Goal: Check status: Check status

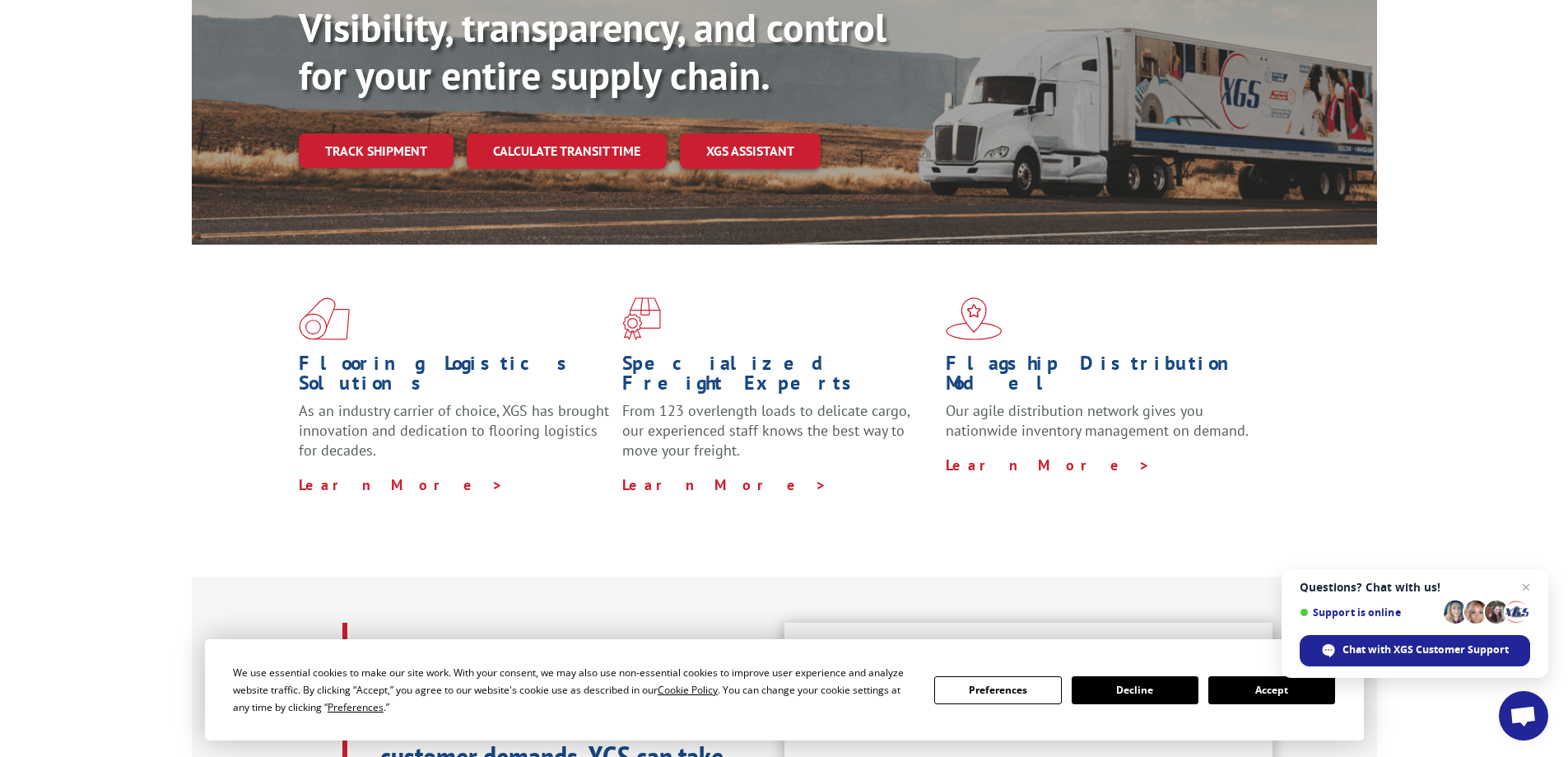
scroll to position [329, 0]
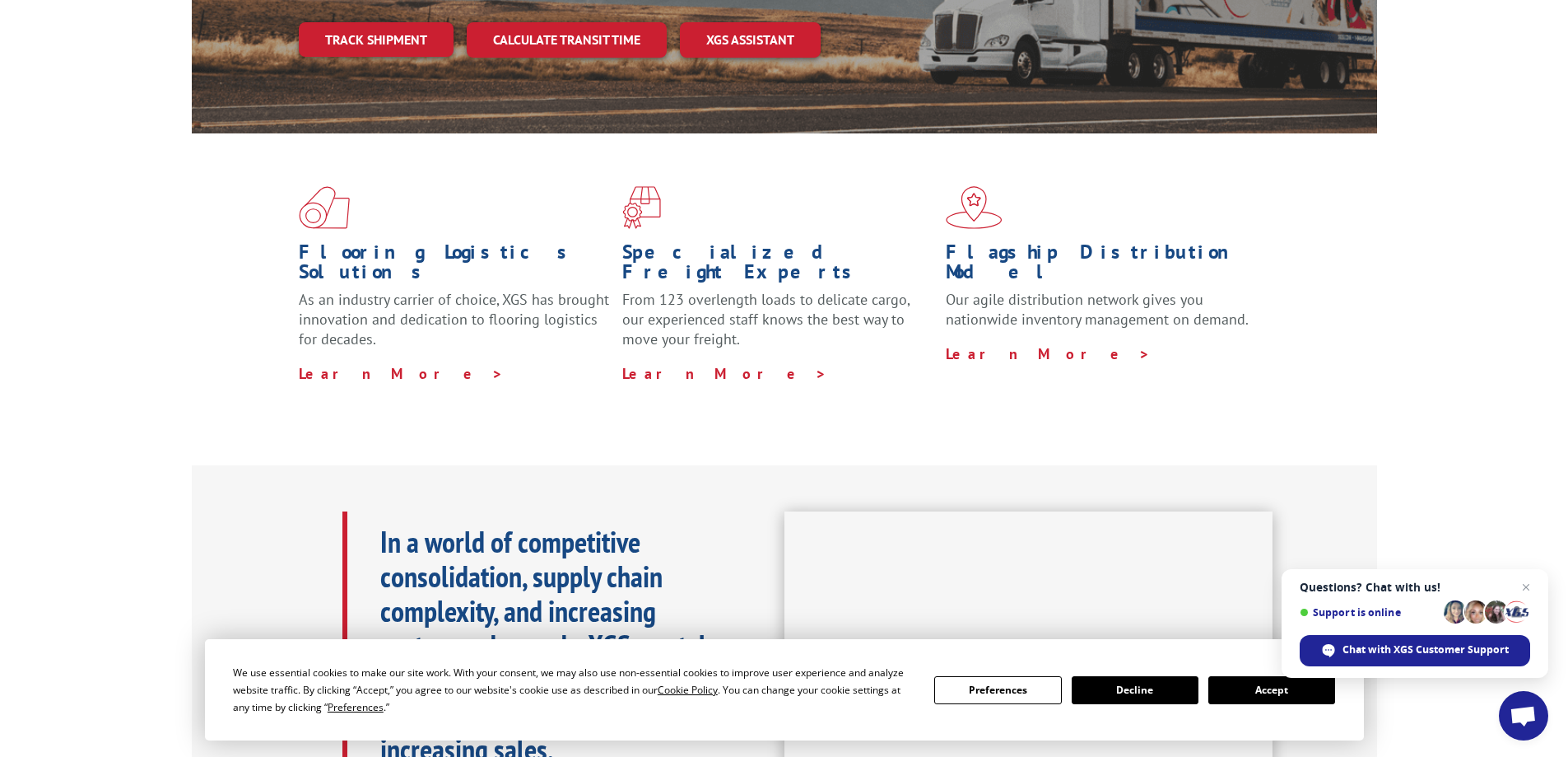
click at [1288, 699] on button "Accept" at bounding box center [1271, 690] width 126 height 28
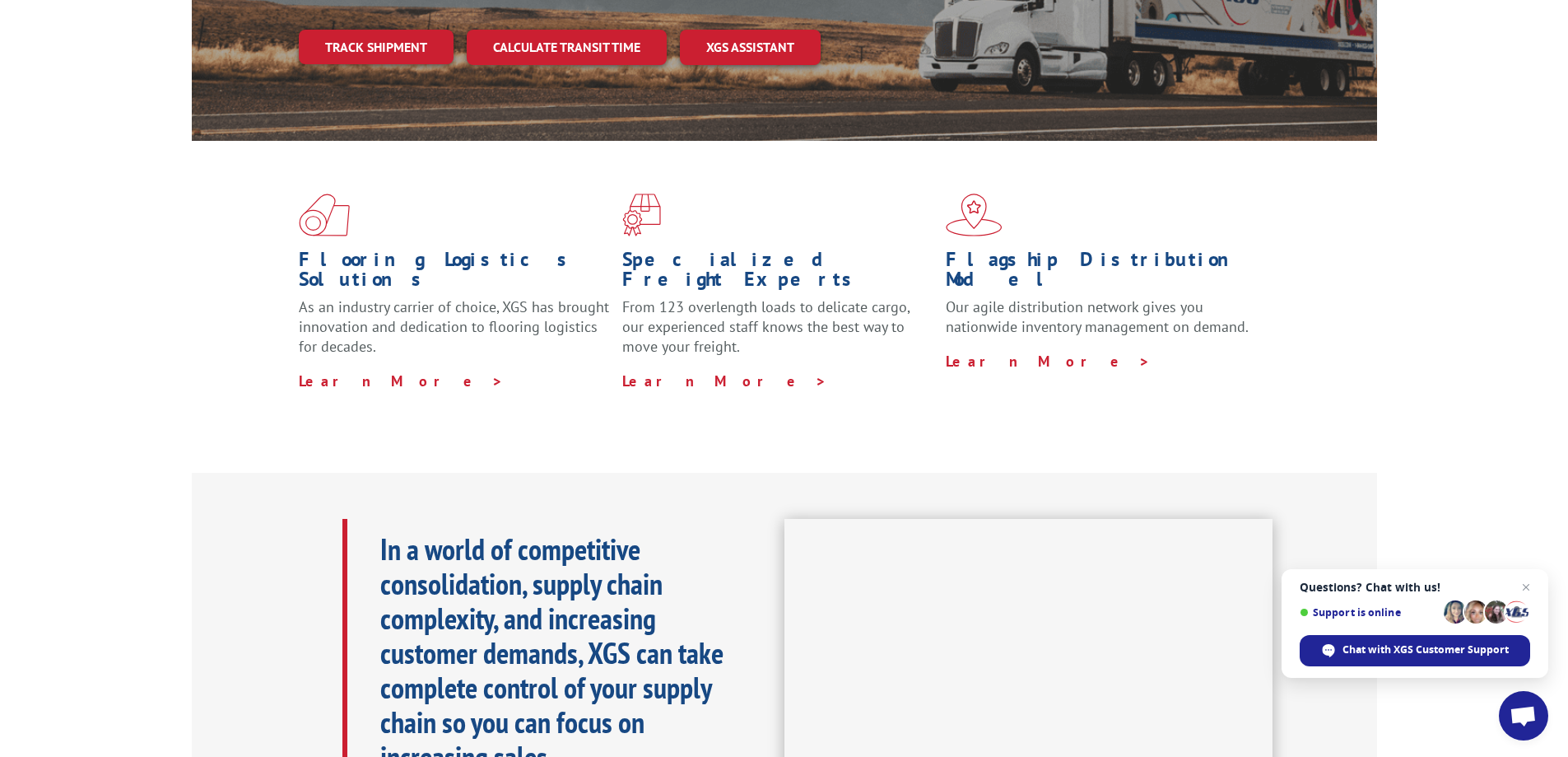
scroll to position [82, 0]
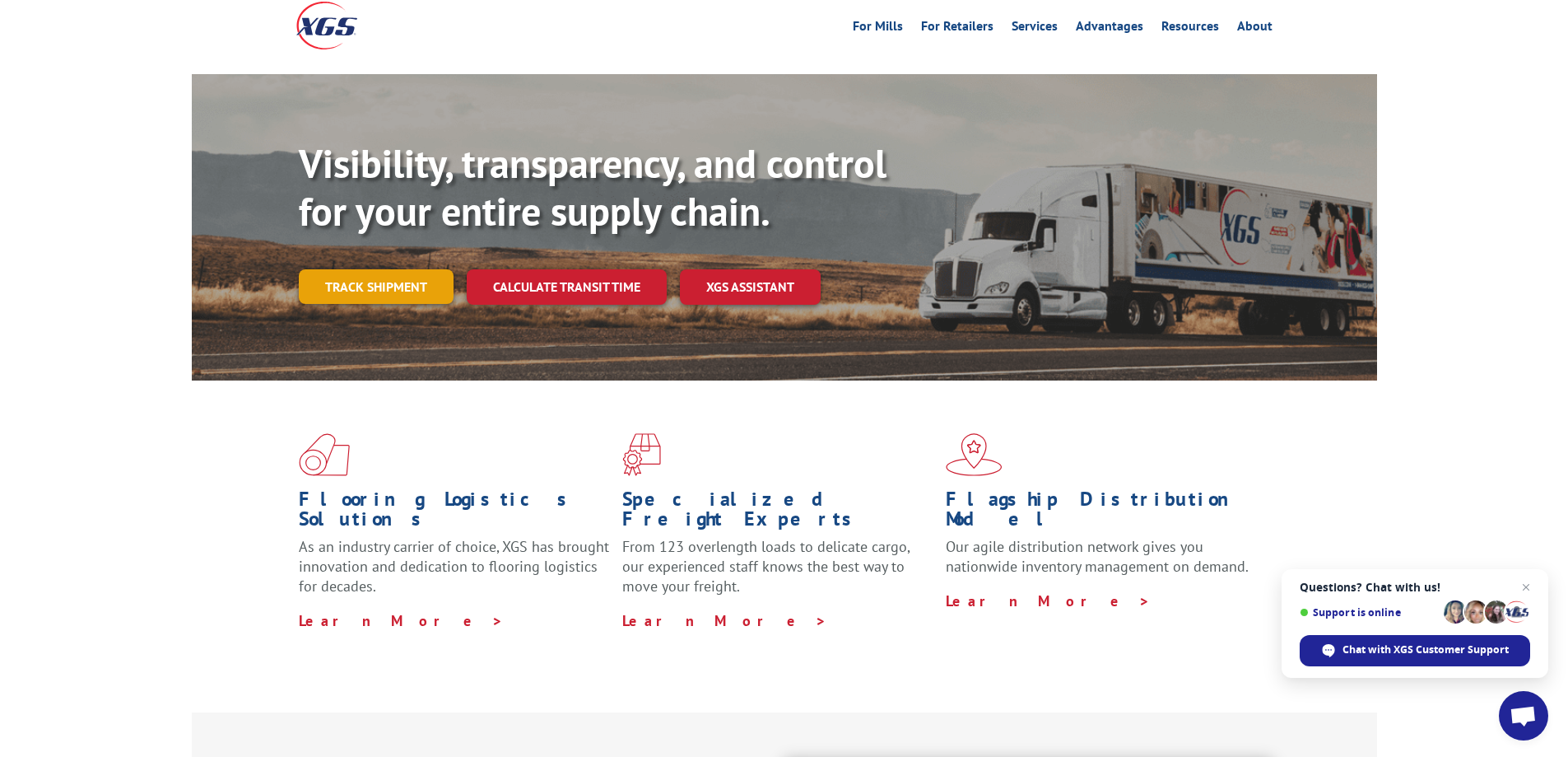
click at [342, 270] on link "Track shipment" at bounding box center [376, 286] width 155 height 34
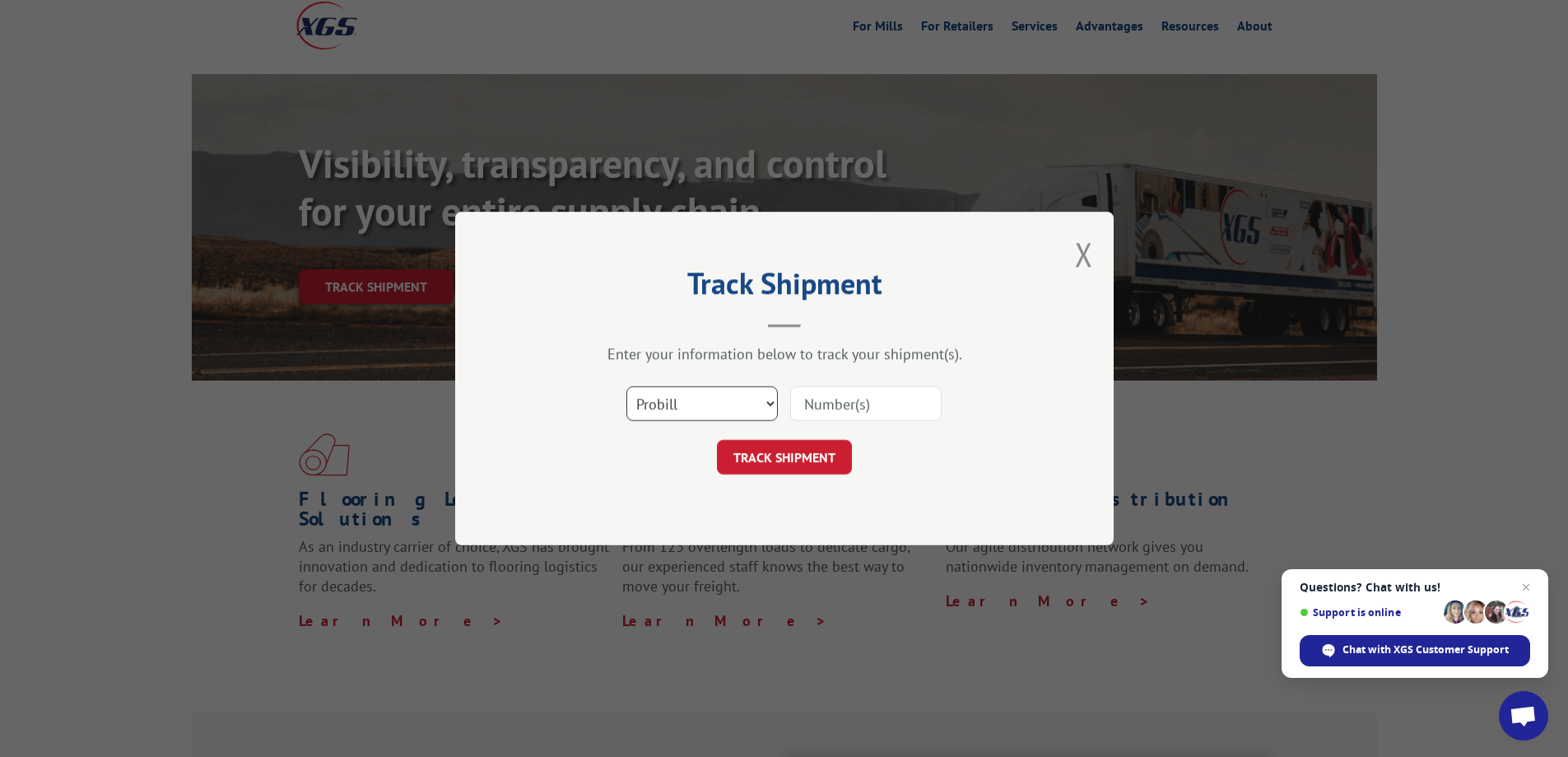
click at [747, 419] on select "Select category... Probill BOL PO" at bounding box center [702, 403] width 152 height 34
click at [626, 386] on select "Select category... Probill BOL PO" at bounding box center [702, 403] width 152 height 34
click at [793, 399] on input at bounding box center [865, 403] width 152 height 34
click at [822, 409] on input at bounding box center [865, 403] width 152 height 34
type input "15340355"
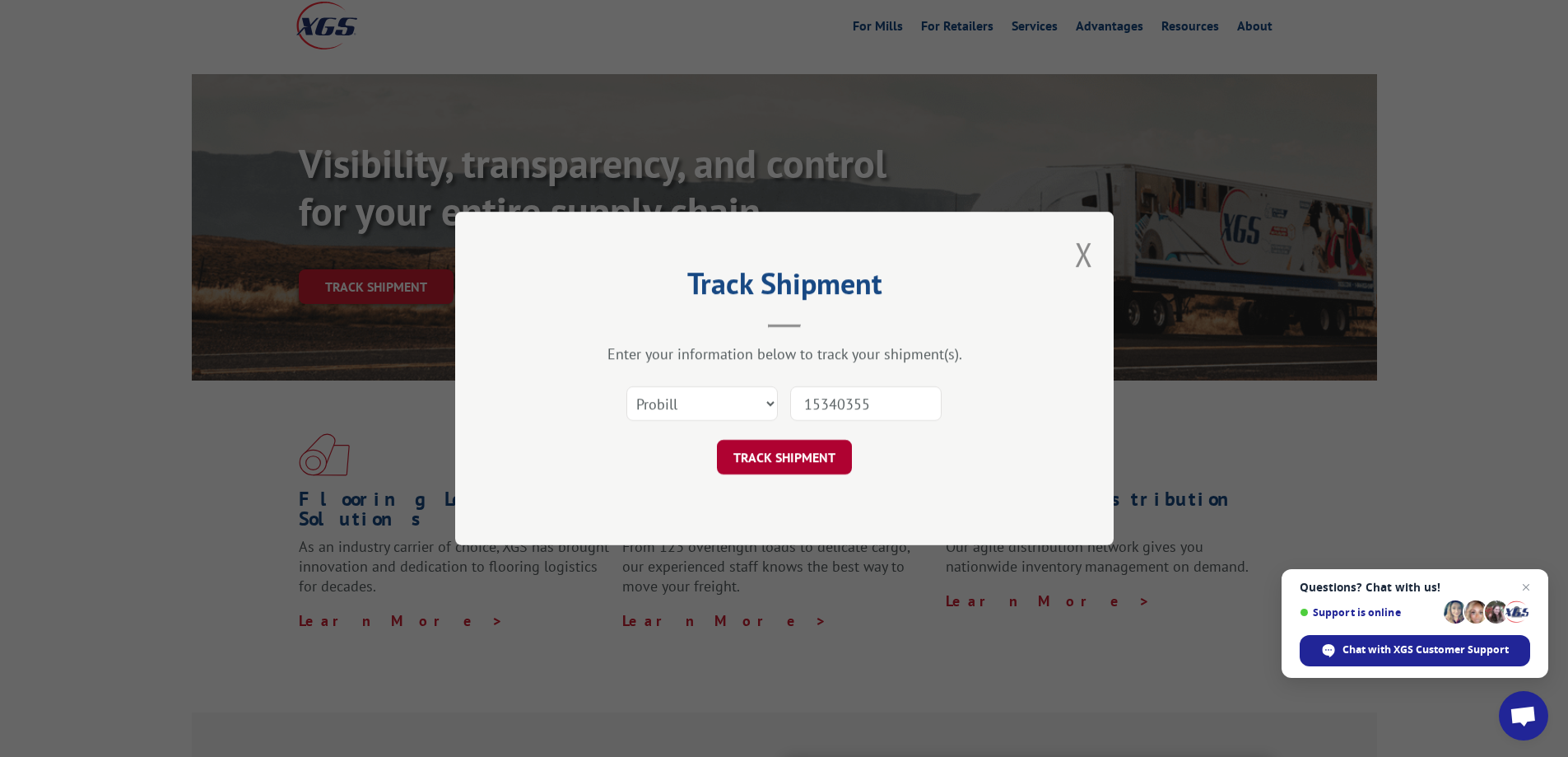
click at [830, 450] on button "TRACK SHIPMENT" at bounding box center [785, 457] width 135 height 34
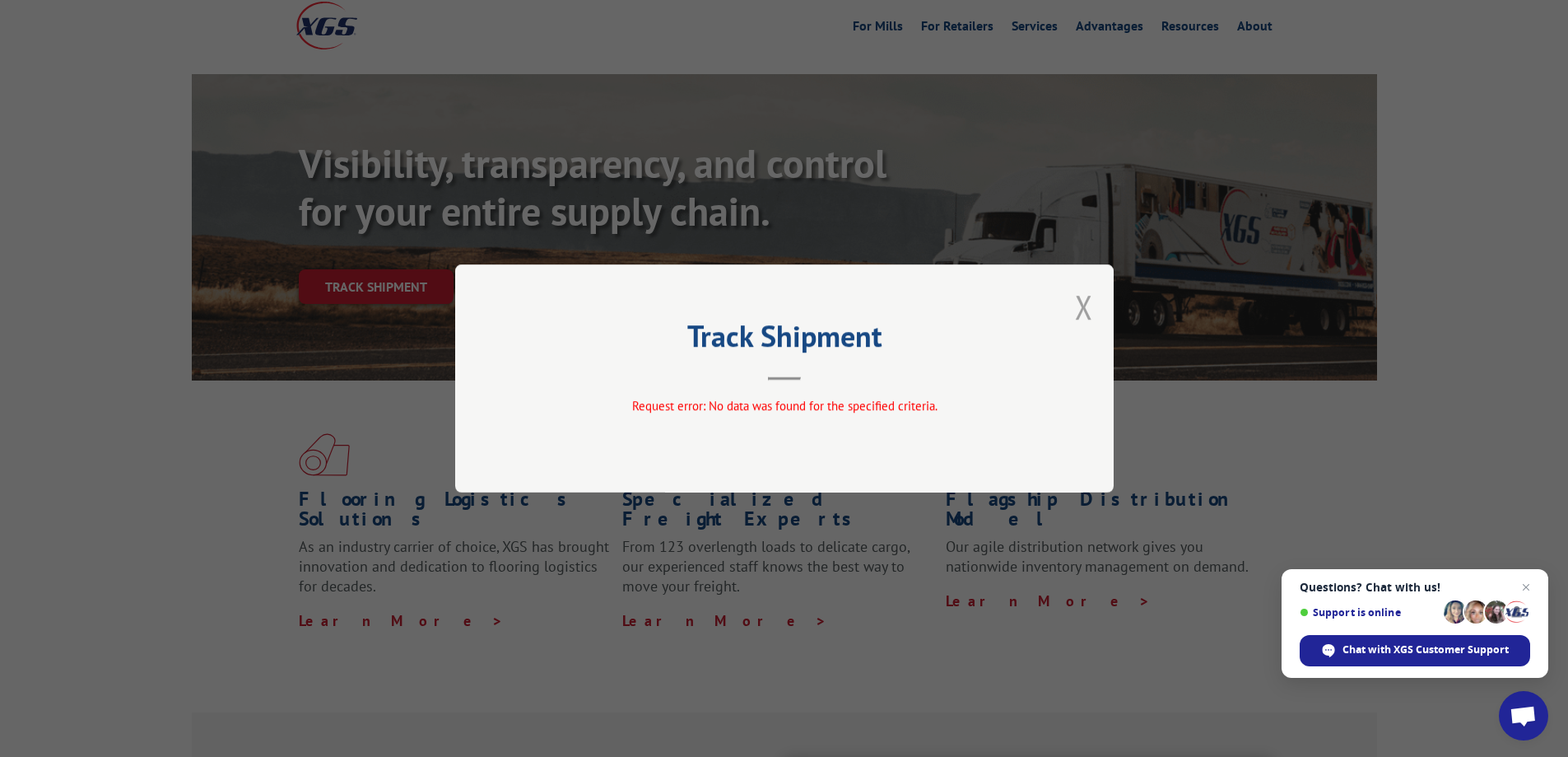
click at [1082, 306] on button "Close modal" at bounding box center [1084, 307] width 18 height 44
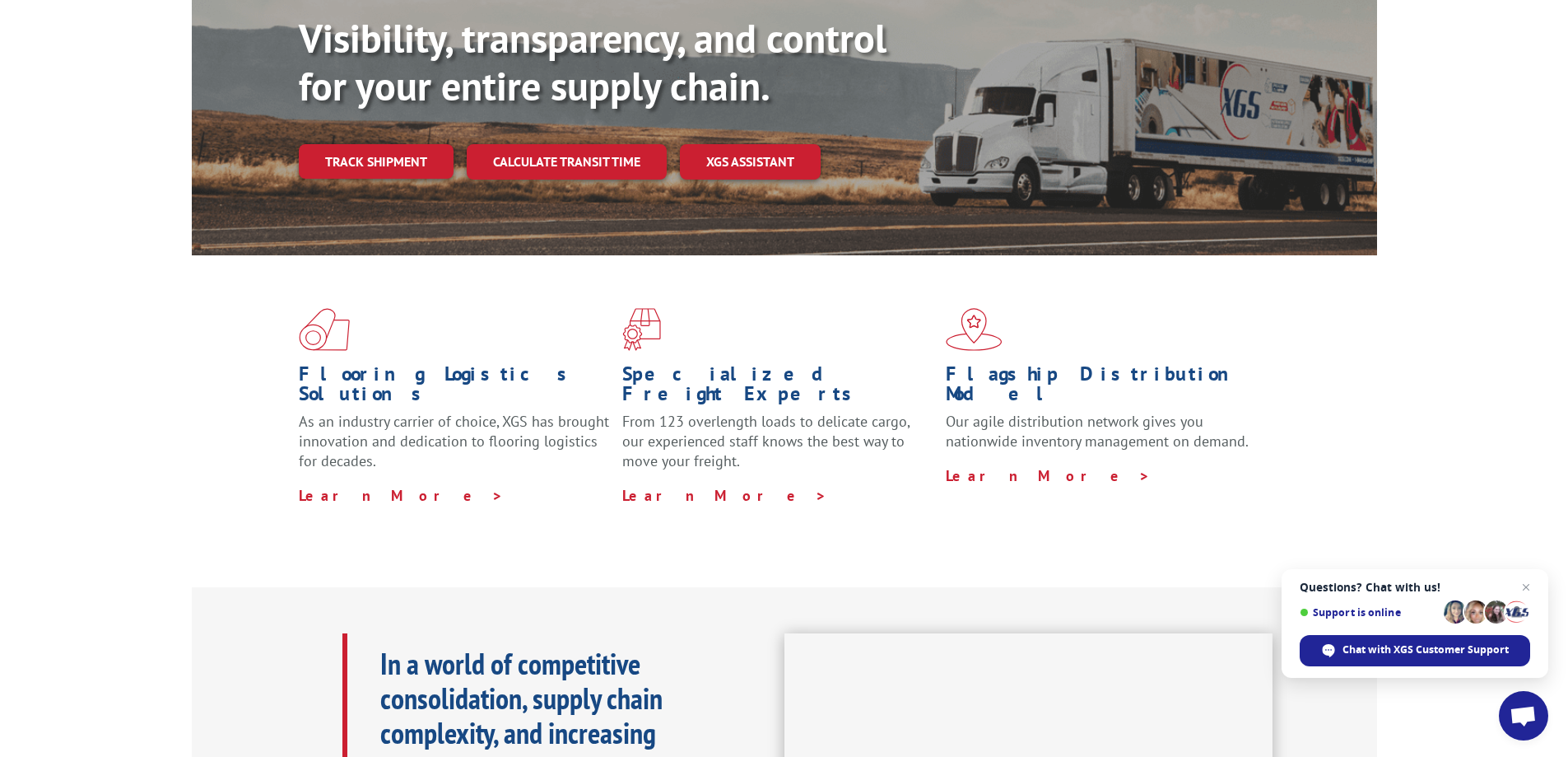
scroll to position [247, 0]
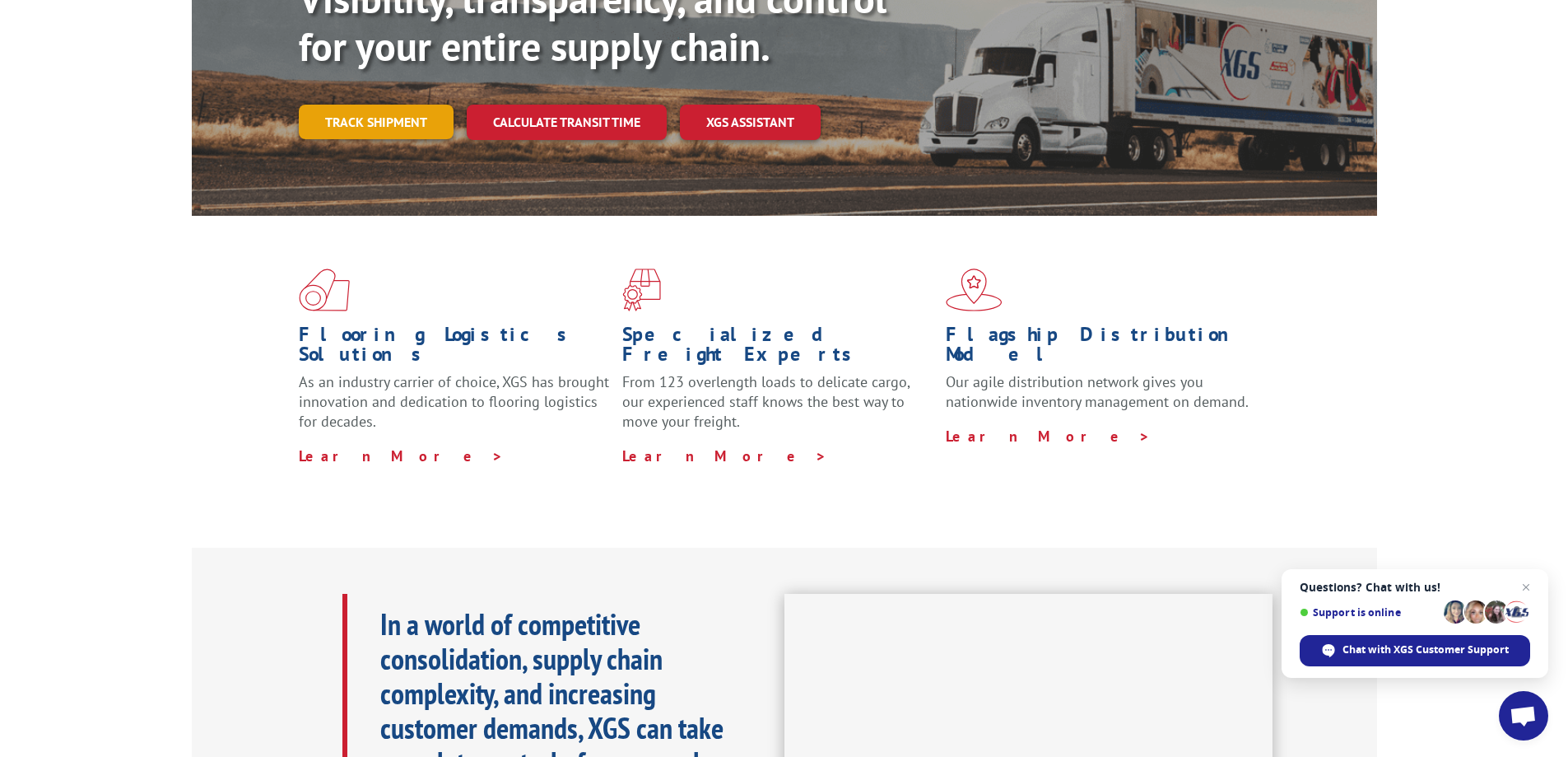
click at [391, 105] on link "Track shipment" at bounding box center [376, 122] width 155 height 34
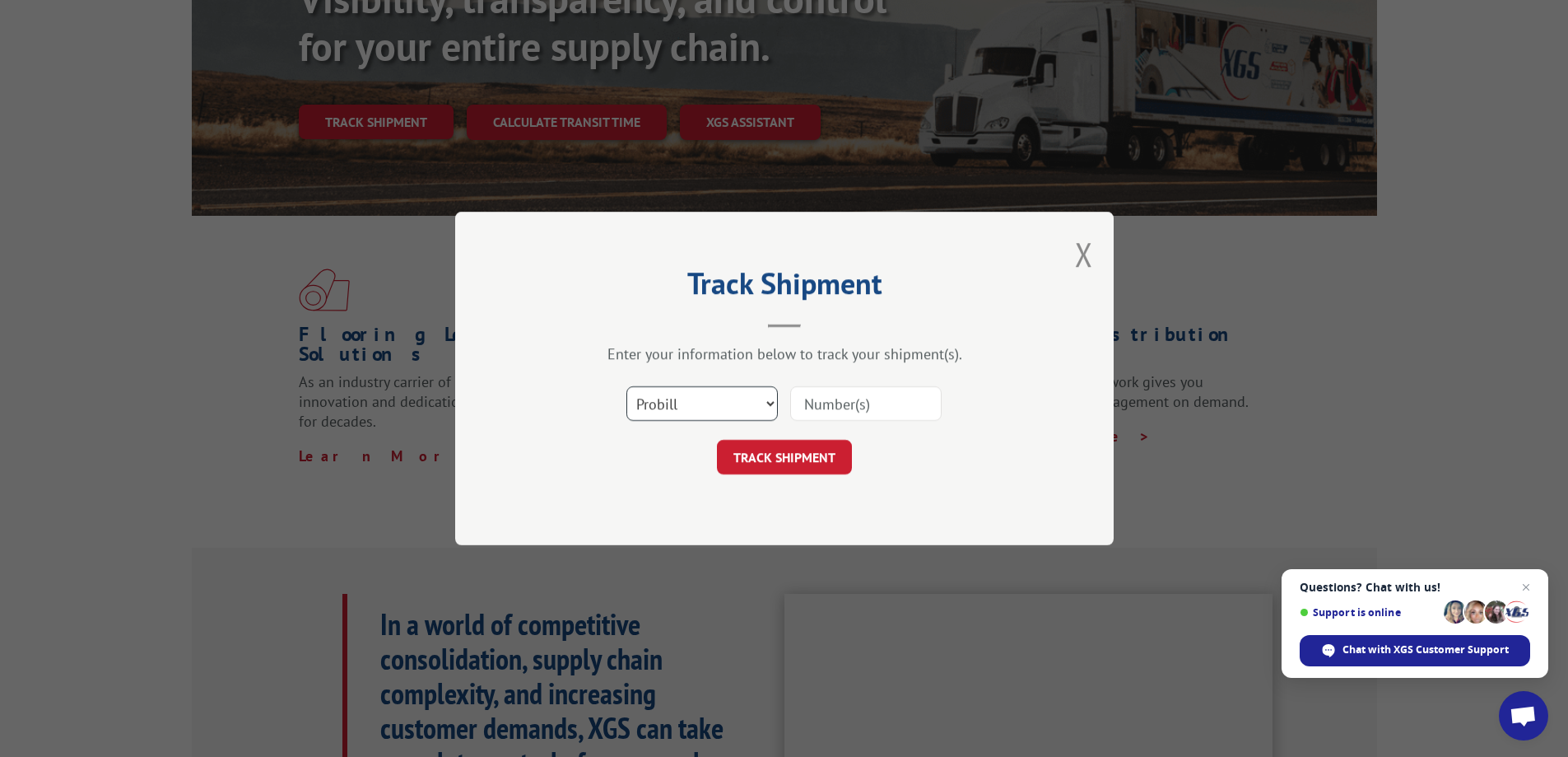
click at [733, 409] on select "Select category... Probill BOL PO" at bounding box center [702, 403] width 152 height 34
click at [626, 386] on select "Select category... Probill BOL PO" at bounding box center [702, 403] width 152 height 34
click at [844, 404] on input at bounding box center [865, 403] width 152 height 34
click at [761, 409] on select "Select category... Probill BOL PO" at bounding box center [702, 403] width 152 height 34
select select "probill"
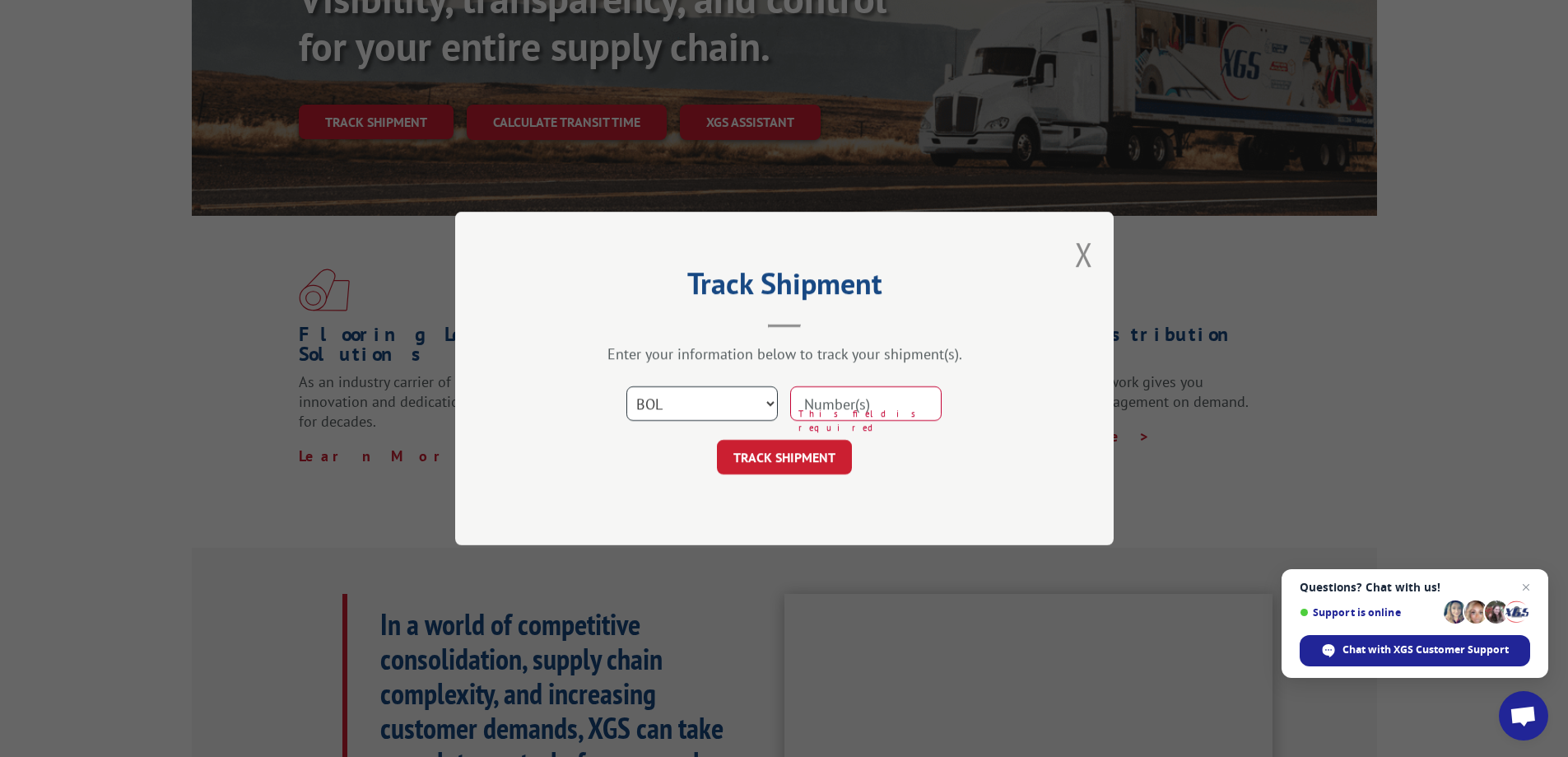
click at [626, 386] on select "Select category... Probill BOL PO" at bounding box center [702, 403] width 152 height 34
click at [822, 397] on input at bounding box center [865, 403] width 152 height 34
type input "15340355"
click at [801, 458] on button "TRACK SHIPMENT" at bounding box center [785, 457] width 135 height 34
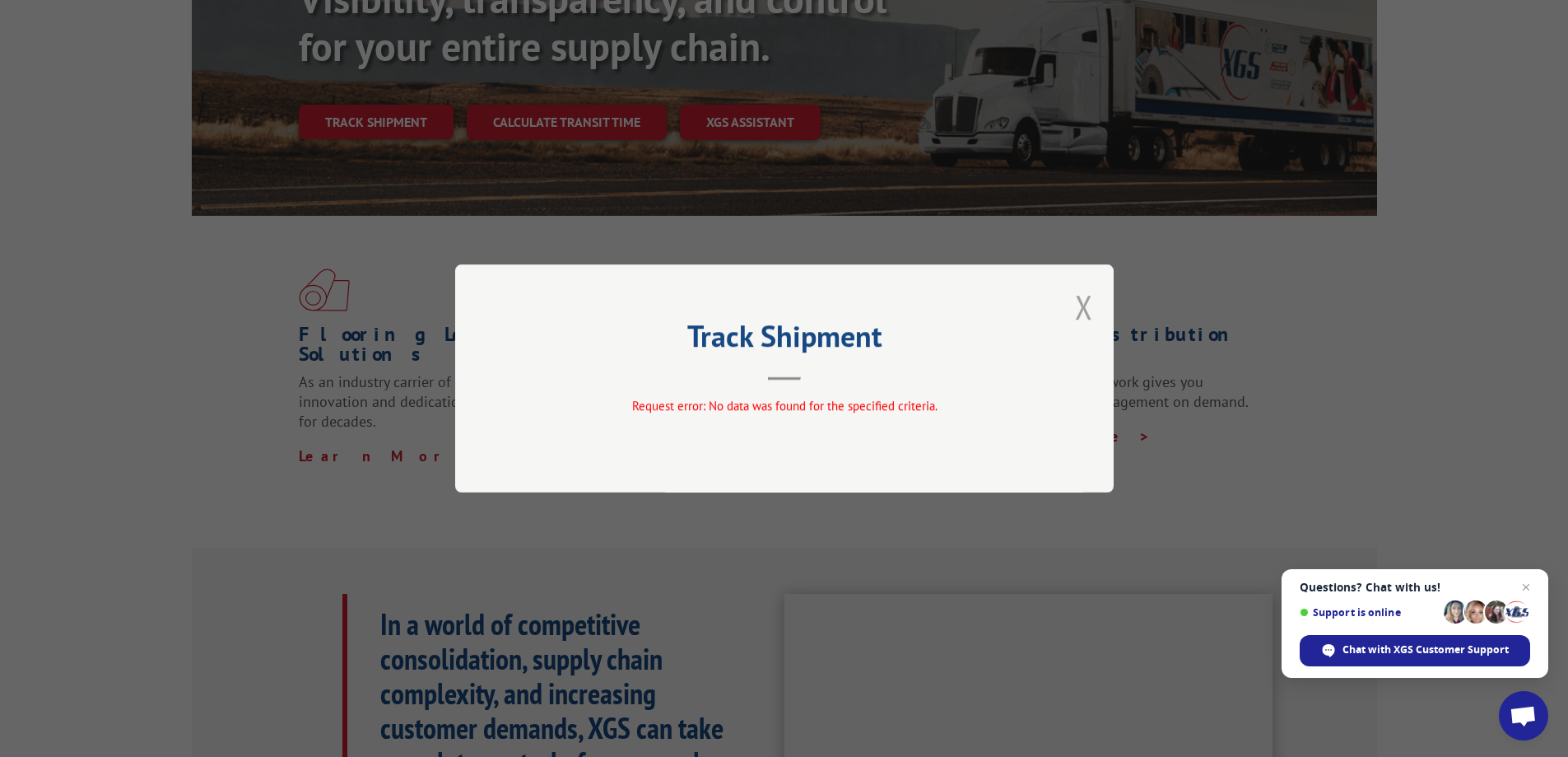
click at [1087, 312] on button "Close modal" at bounding box center [1084, 307] width 18 height 44
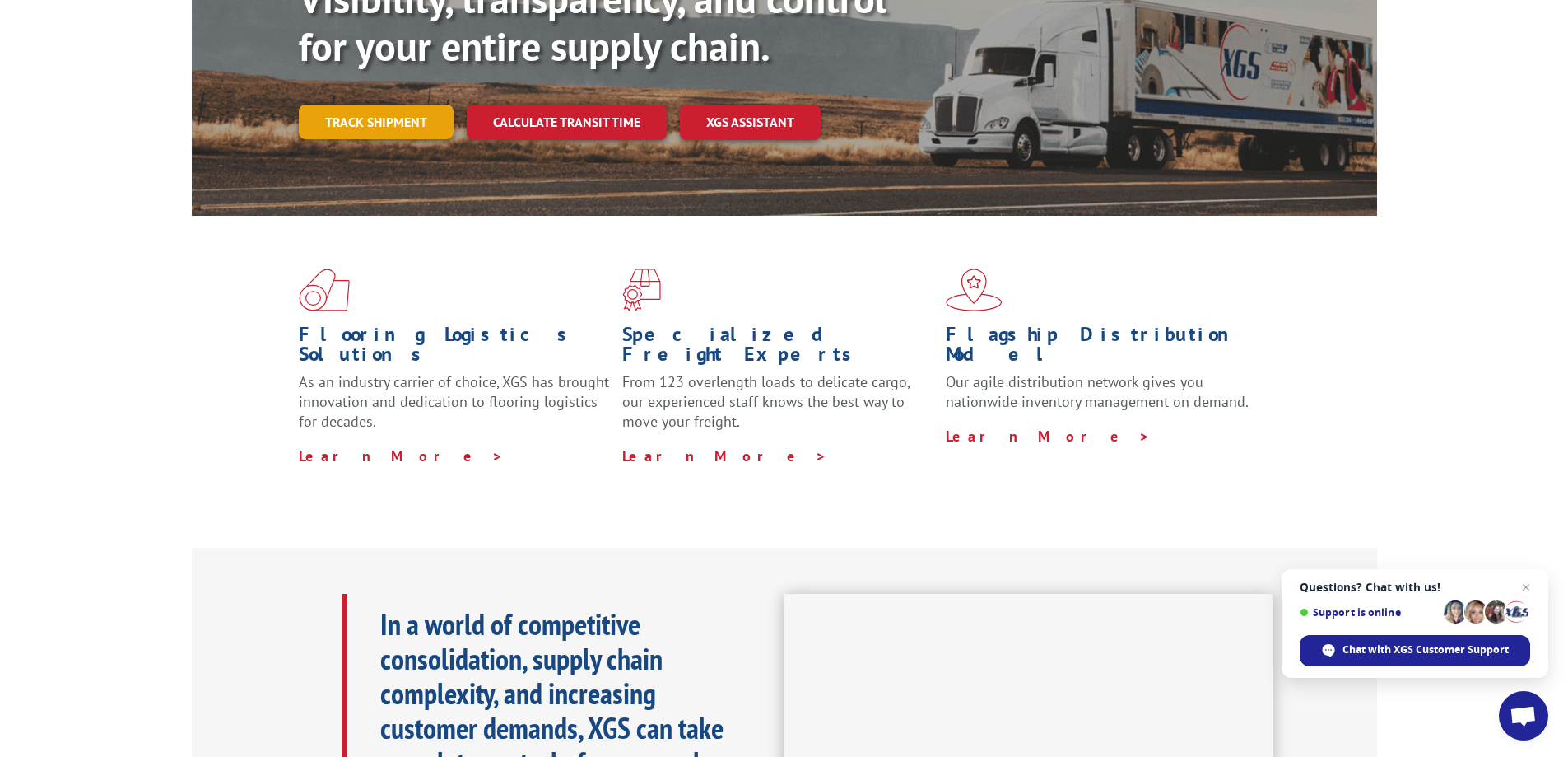
click at [403, 105] on link "Track shipment" at bounding box center [376, 122] width 155 height 34
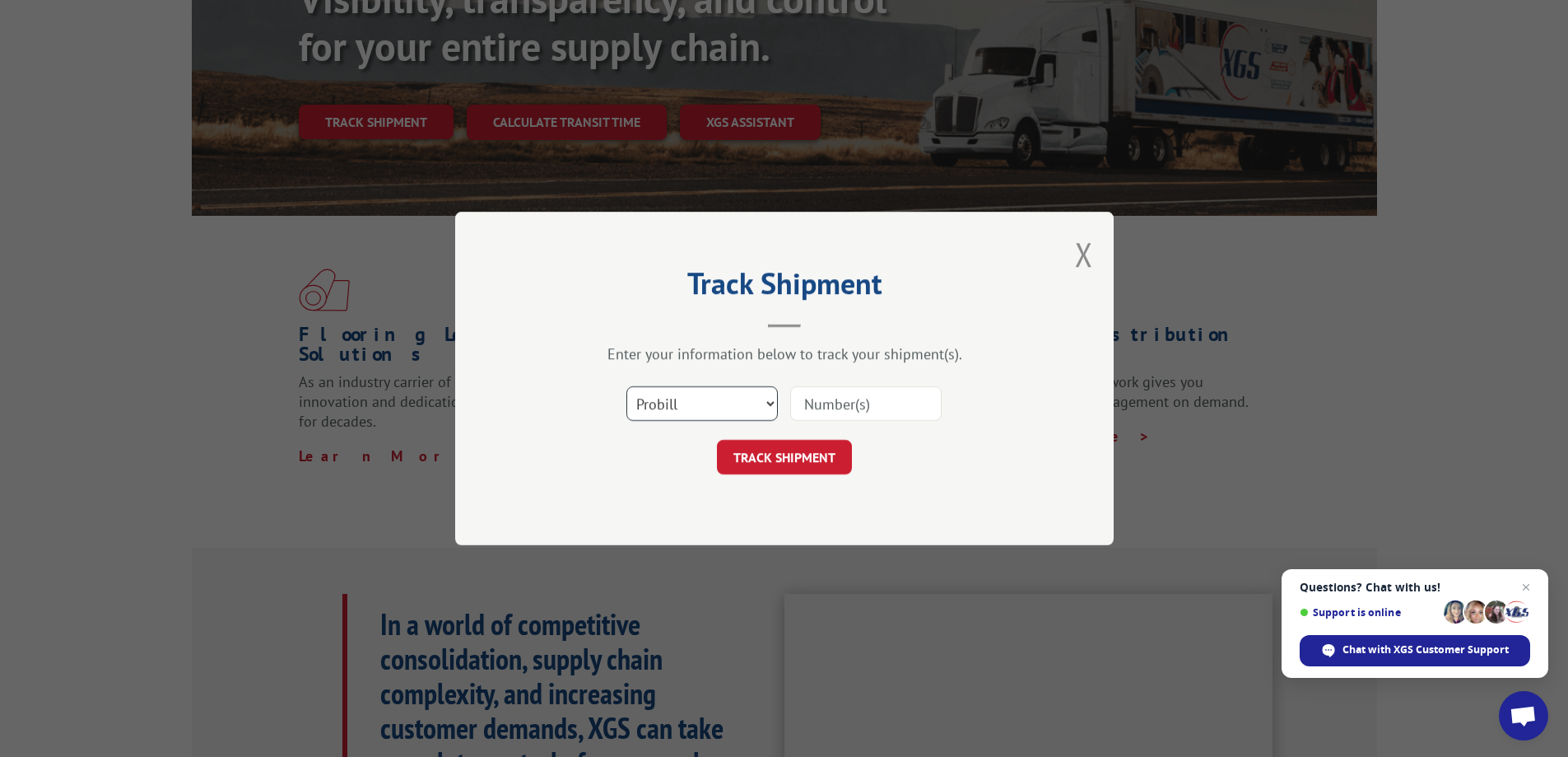
click at [728, 398] on select "Select category... Probill BOL PO" at bounding box center [702, 403] width 152 height 34
select select "bol"
click at [626, 386] on select "Select category... Probill BOL PO" at bounding box center [702, 403] width 152 height 34
click at [826, 415] on input at bounding box center [865, 403] width 152 height 34
type input "15340355"
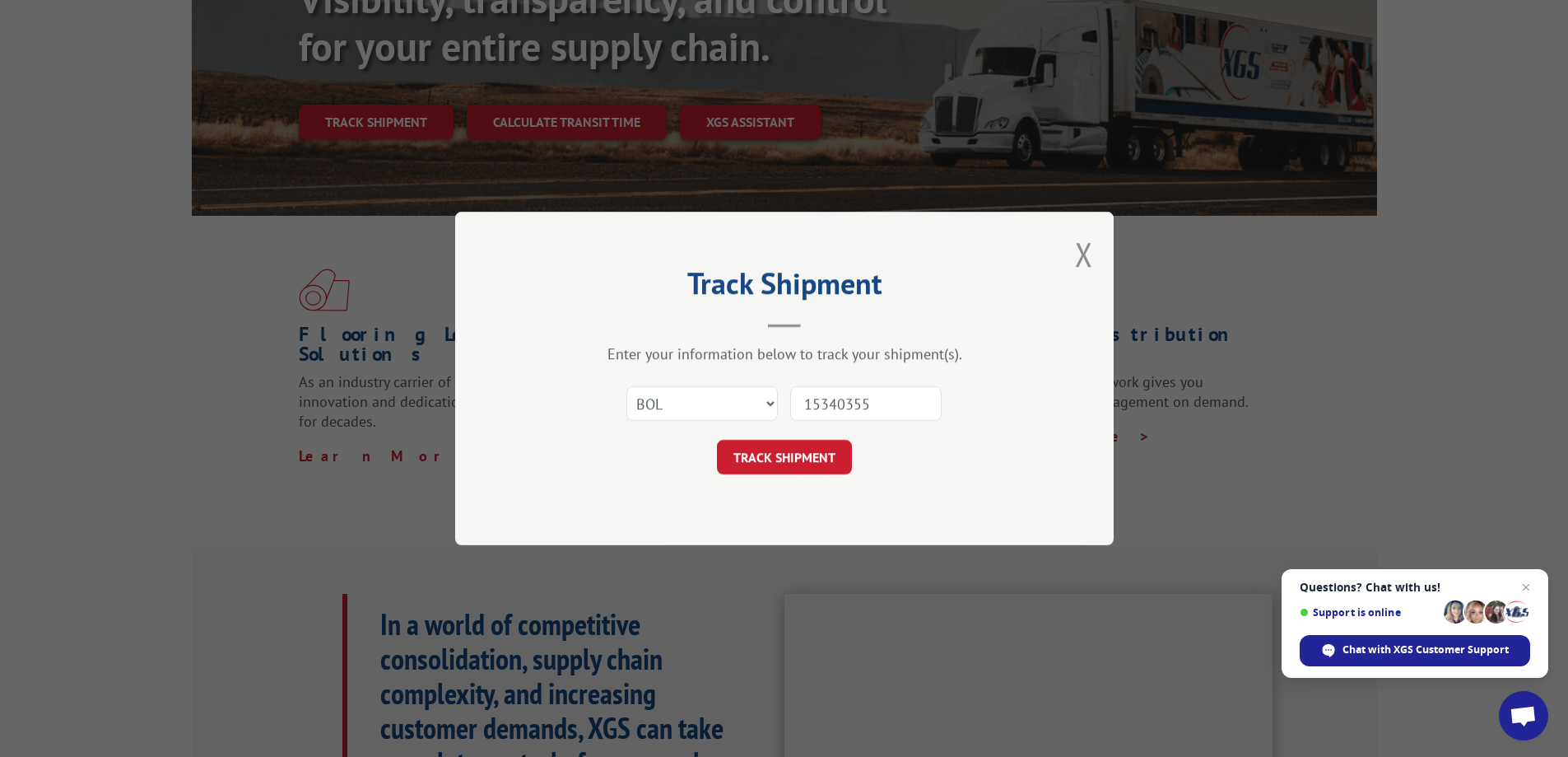
click at [717, 440] on button "TRACK SHIPMENT" at bounding box center [785, 457] width 135 height 34
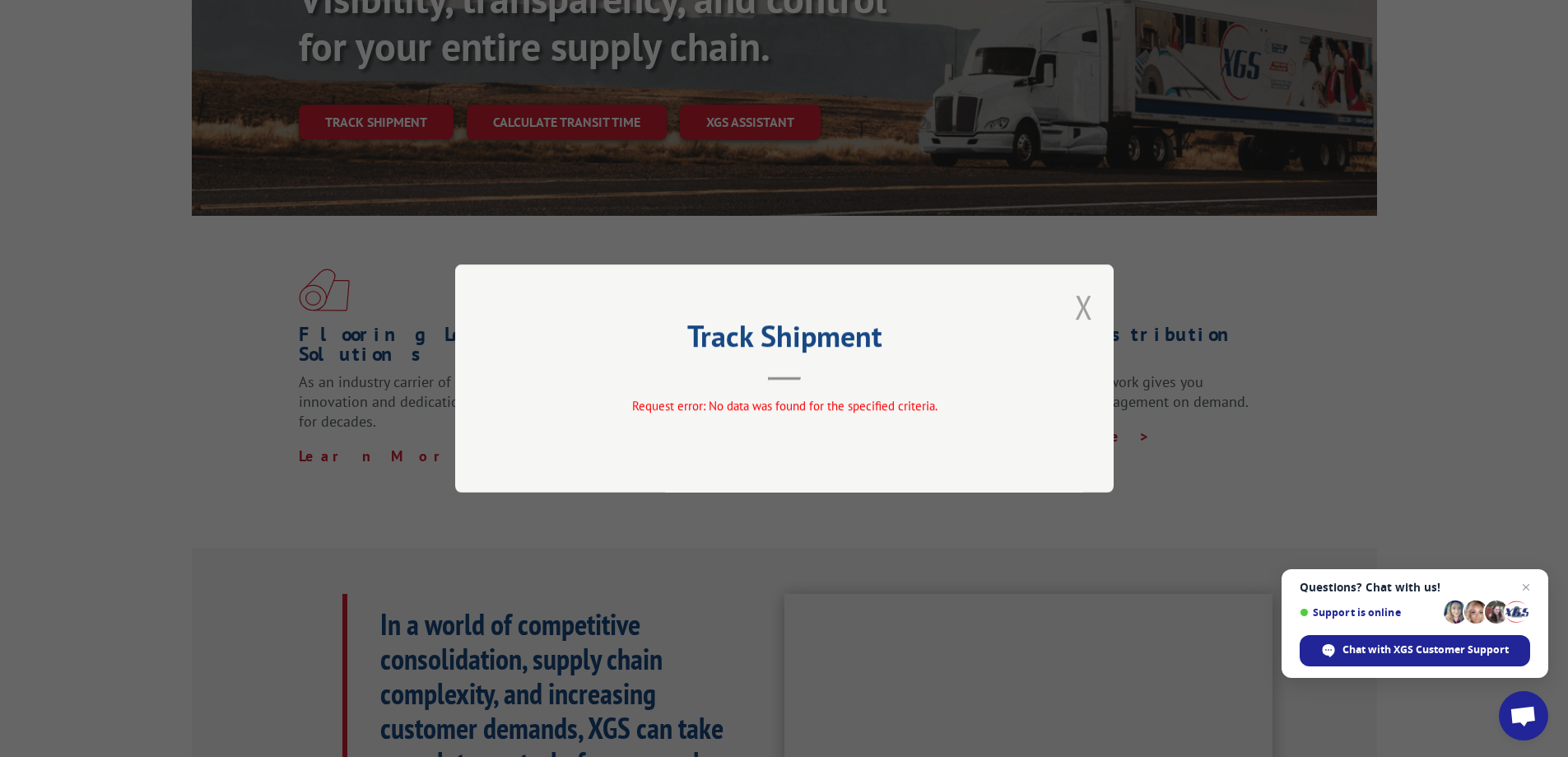
click at [1084, 310] on button "Close modal" at bounding box center [1084, 307] width 18 height 44
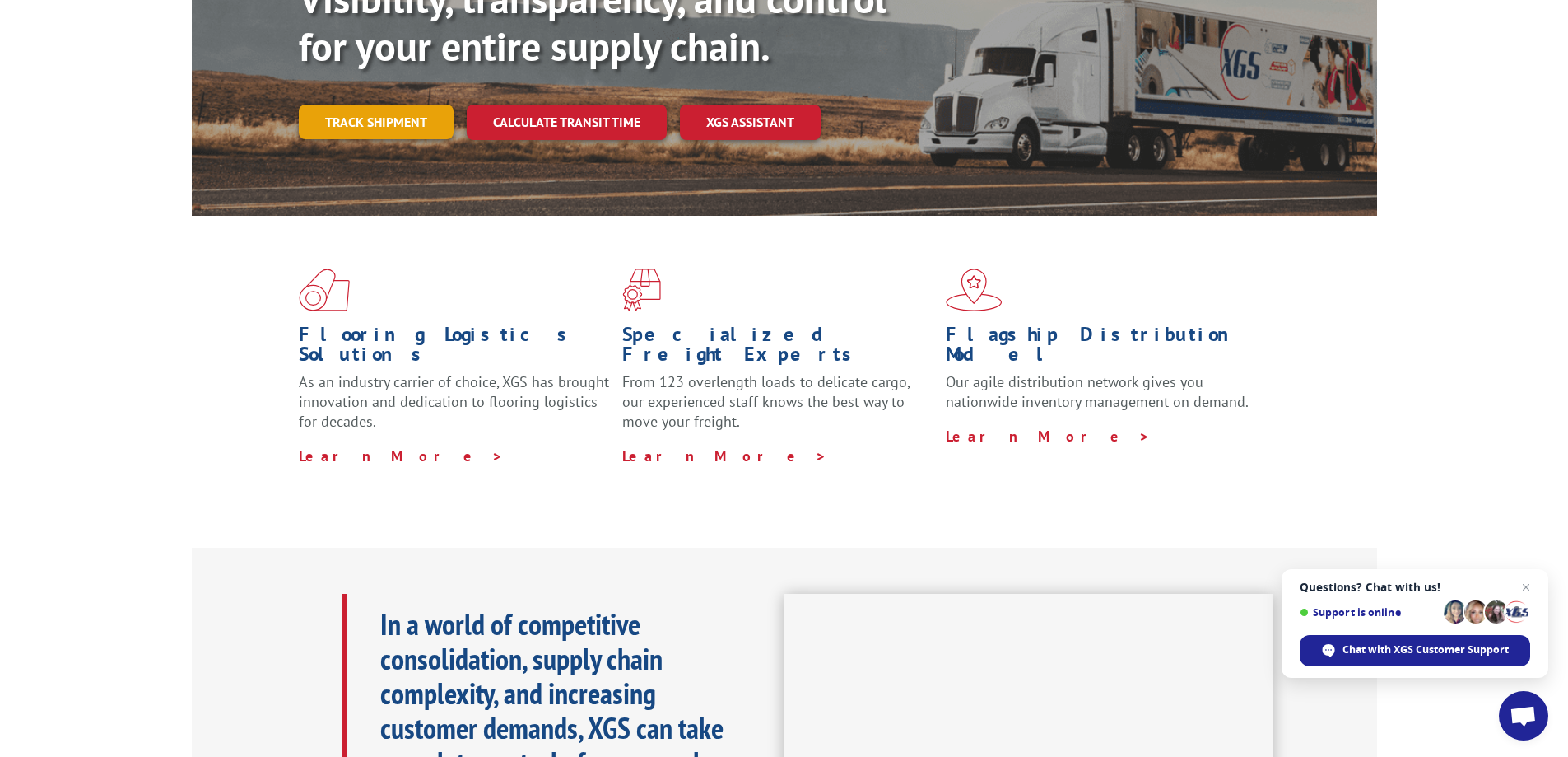
click at [394, 105] on link "Track shipment" at bounding box center [376, 122] width 155 height 34
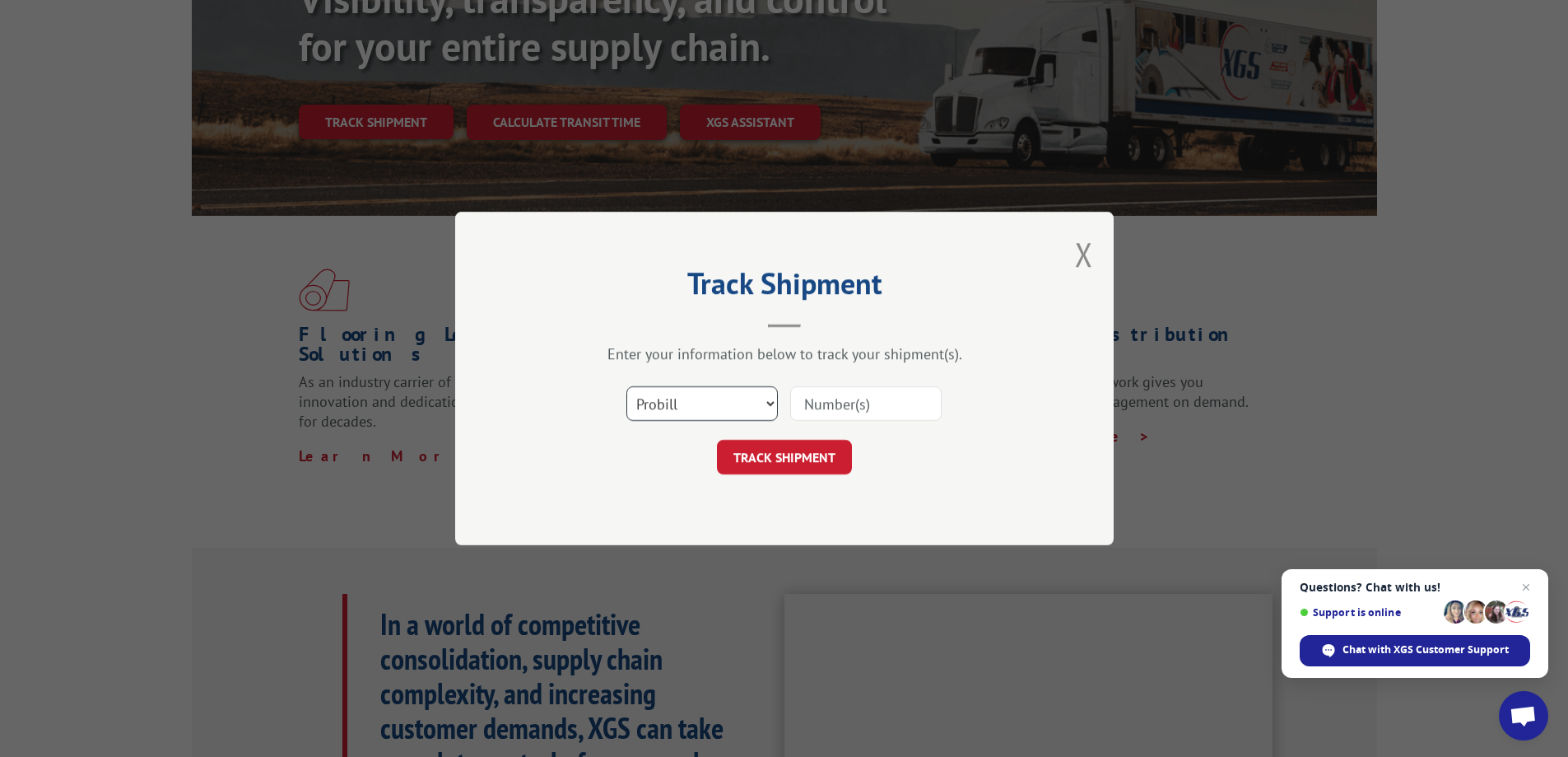
click at [756, 406] on select "Select category... Probill BOL PO" at bounding box center [702, 403] width 152 height 34
select select "po"
click at [626, 386] on select "Select category... Probill BOL PO" at bounding box center [702, 403] width 152 height 34
click at [815, 410] on input at bounding box center [865, 403] width 152 height 34
type input "51540357"
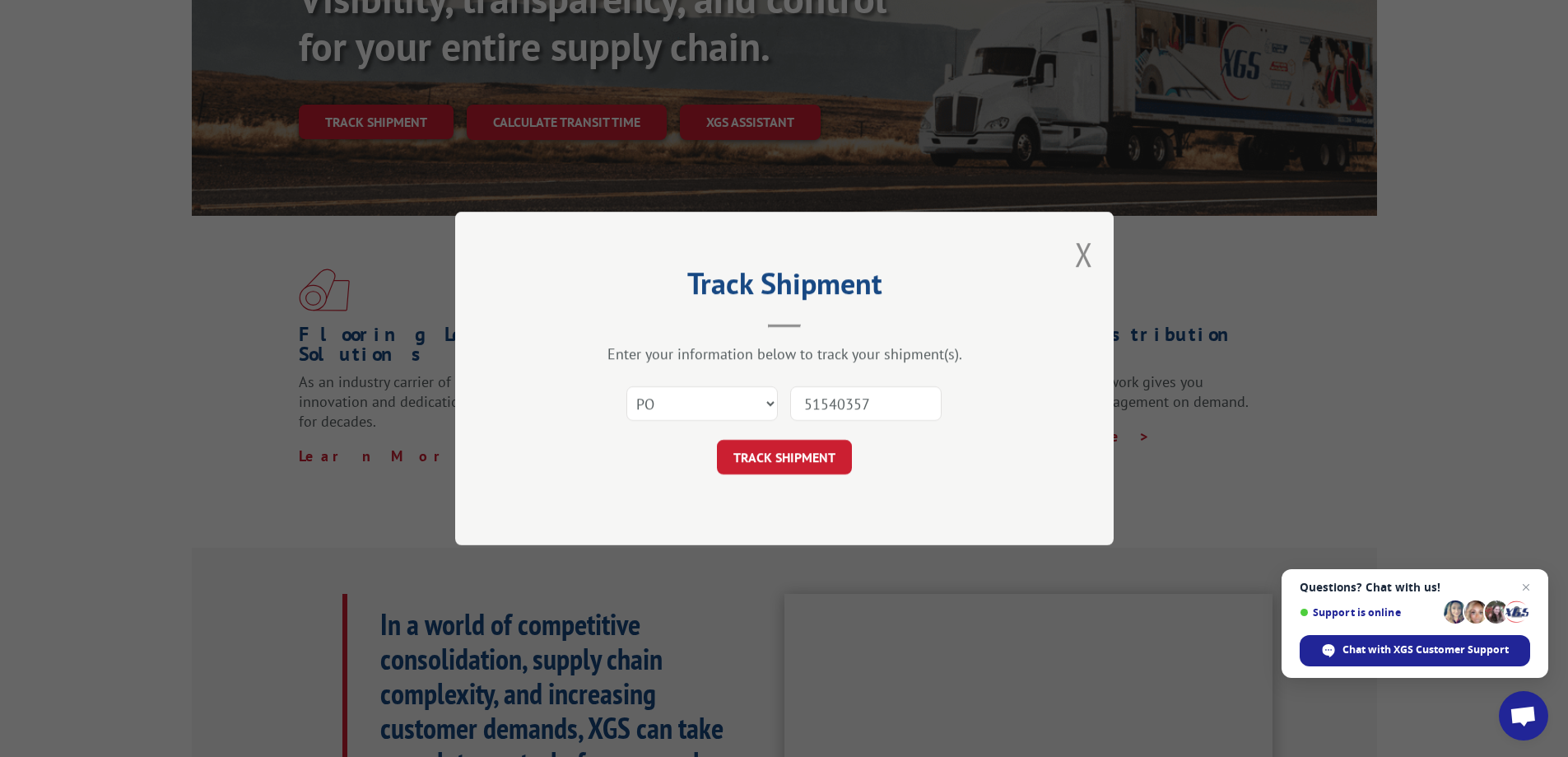
click at [717, 440] on button "TRACK SHIPMENT" at bounding box center [785, 457] width 135 height 34
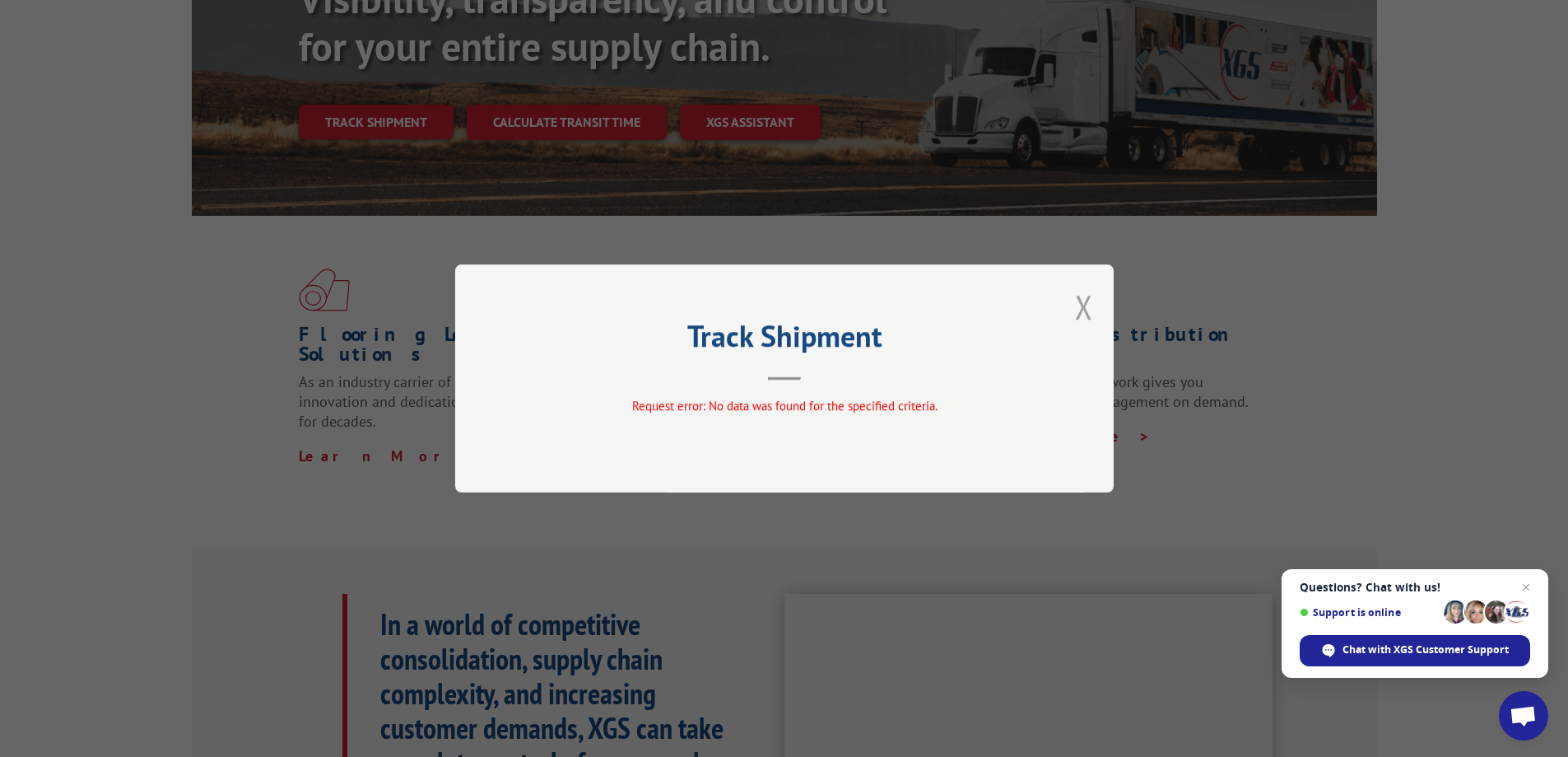
click at [1082, 311] on button "Close modal" at bounding box center [1084, 307] width 18 height 44
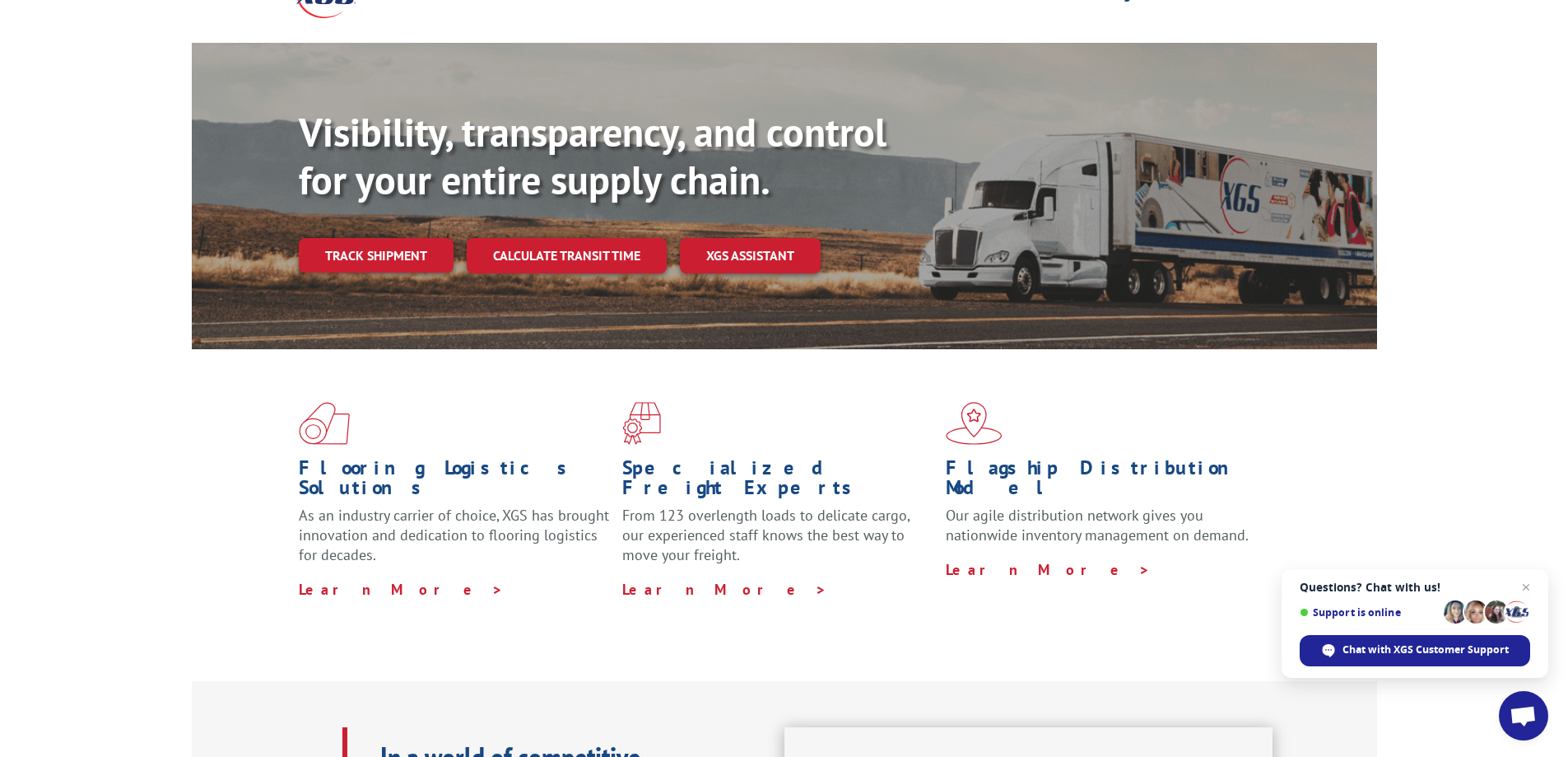
scroll to position [0, 0]
